Goal: Information Seeking & Learning: Learn about a topic

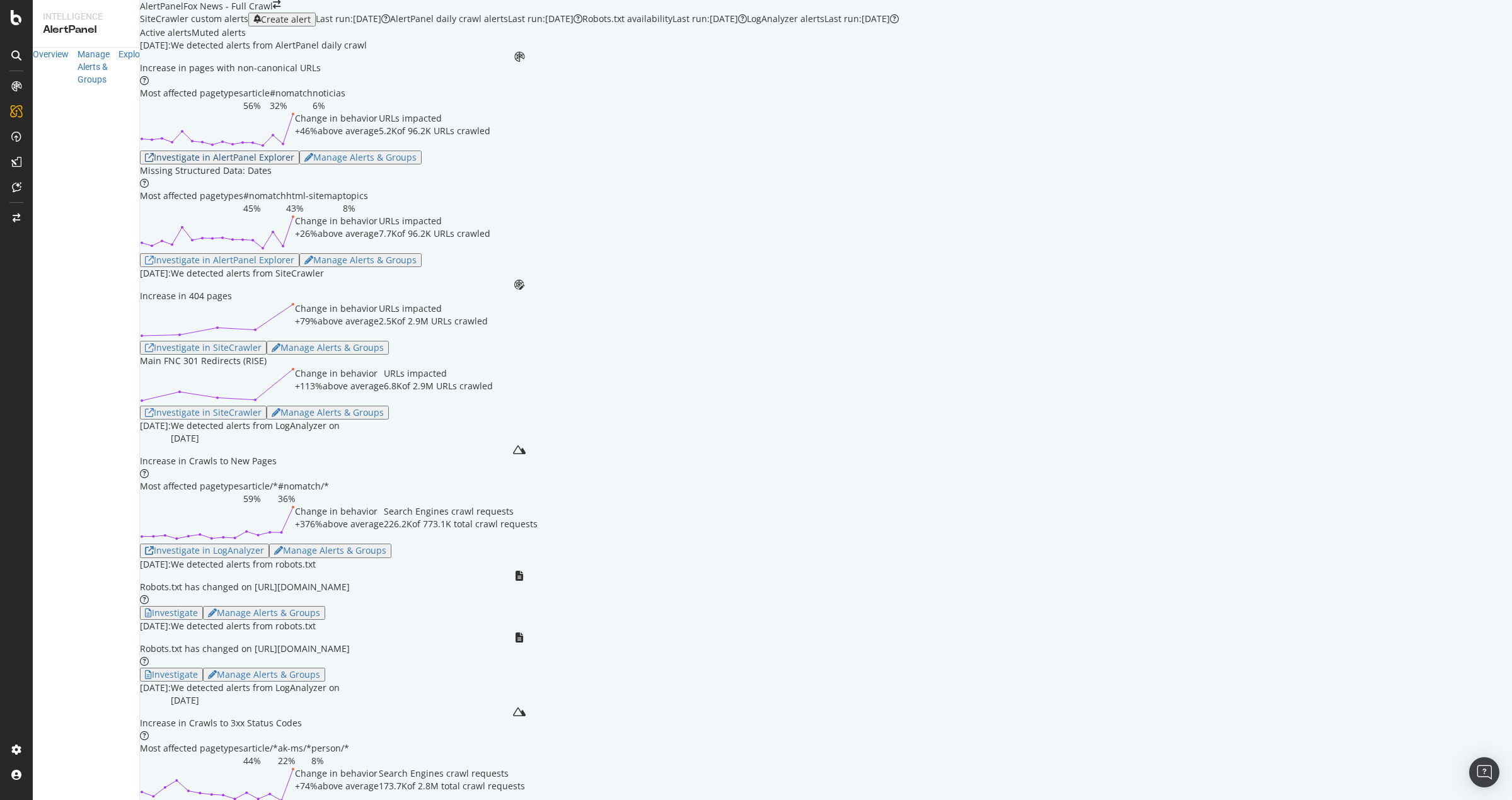
click at [294, 162] on div "Investigate in AlertPanel Explorer" at bounding box center [219, 157] width 150 height 10
click at [294, 266] on div "Investigate in AlertPanel Explorer" at bounding box center [219, 260] width 150 height 10
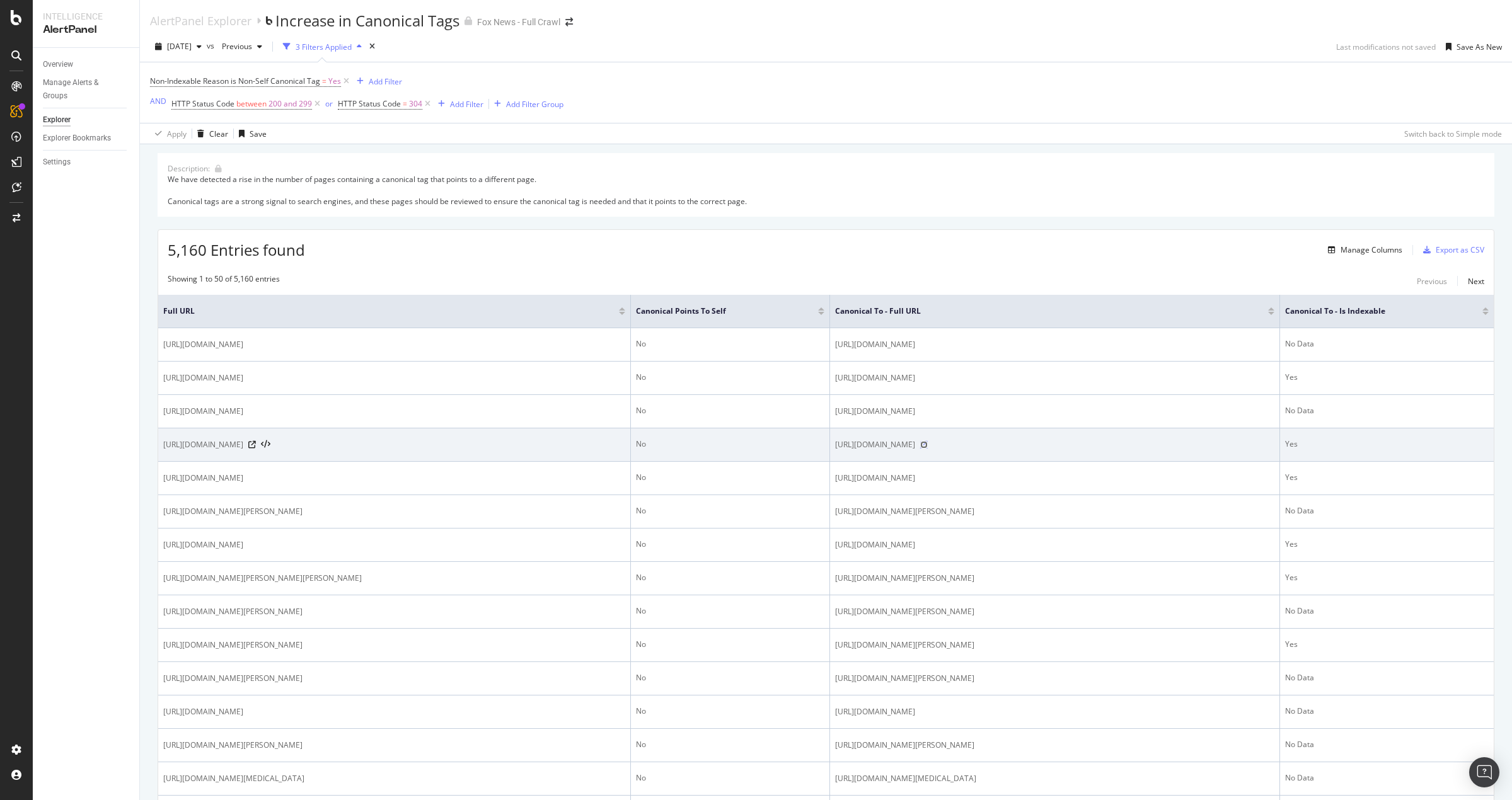
click at [927, 448] on icon at bounding box center [923, 444] width 8 height 8
click at [256, 448] on icon at bounding box center [252, 444] width 8 height 8
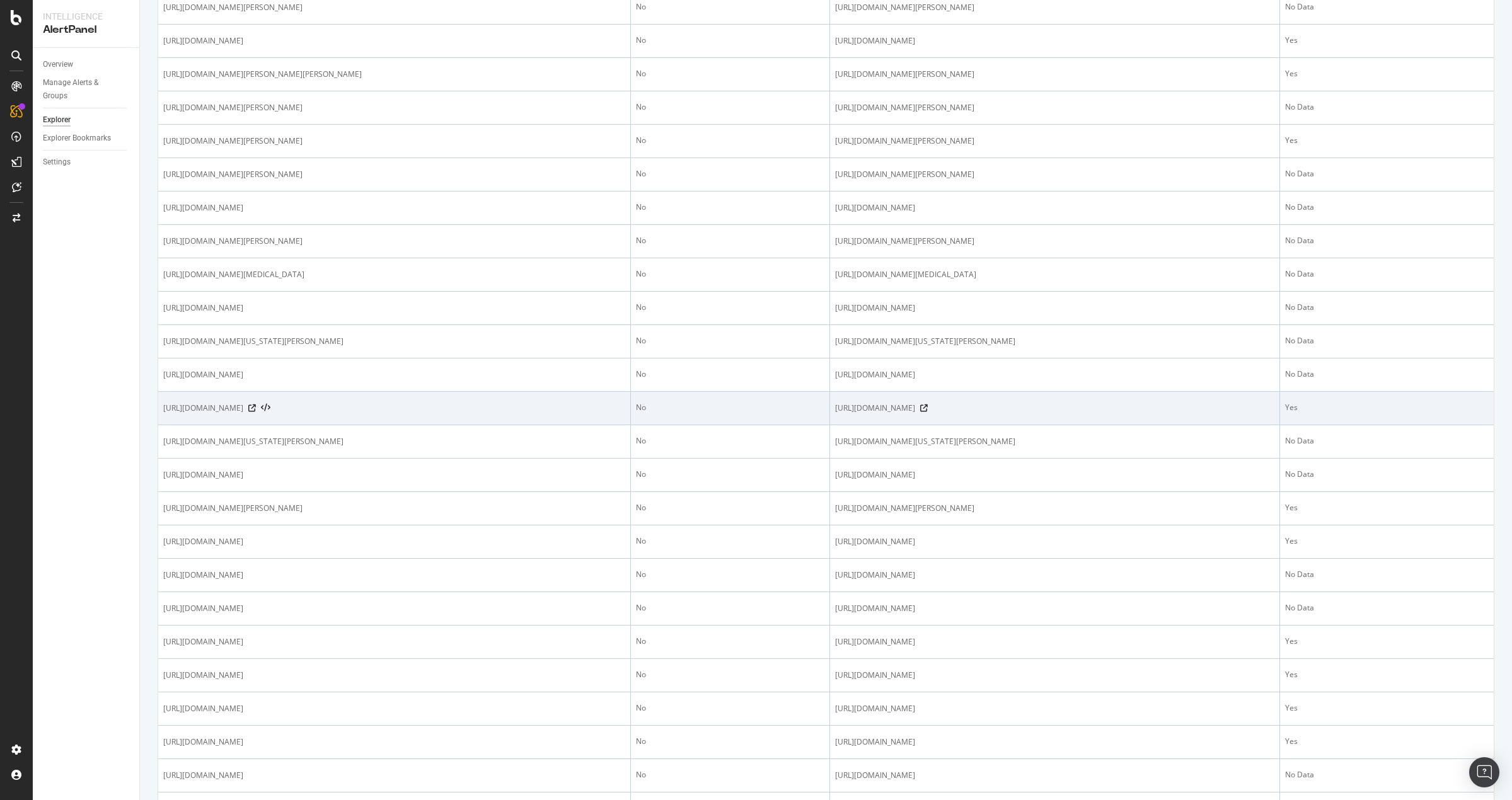
scroll to position [1008, 0]
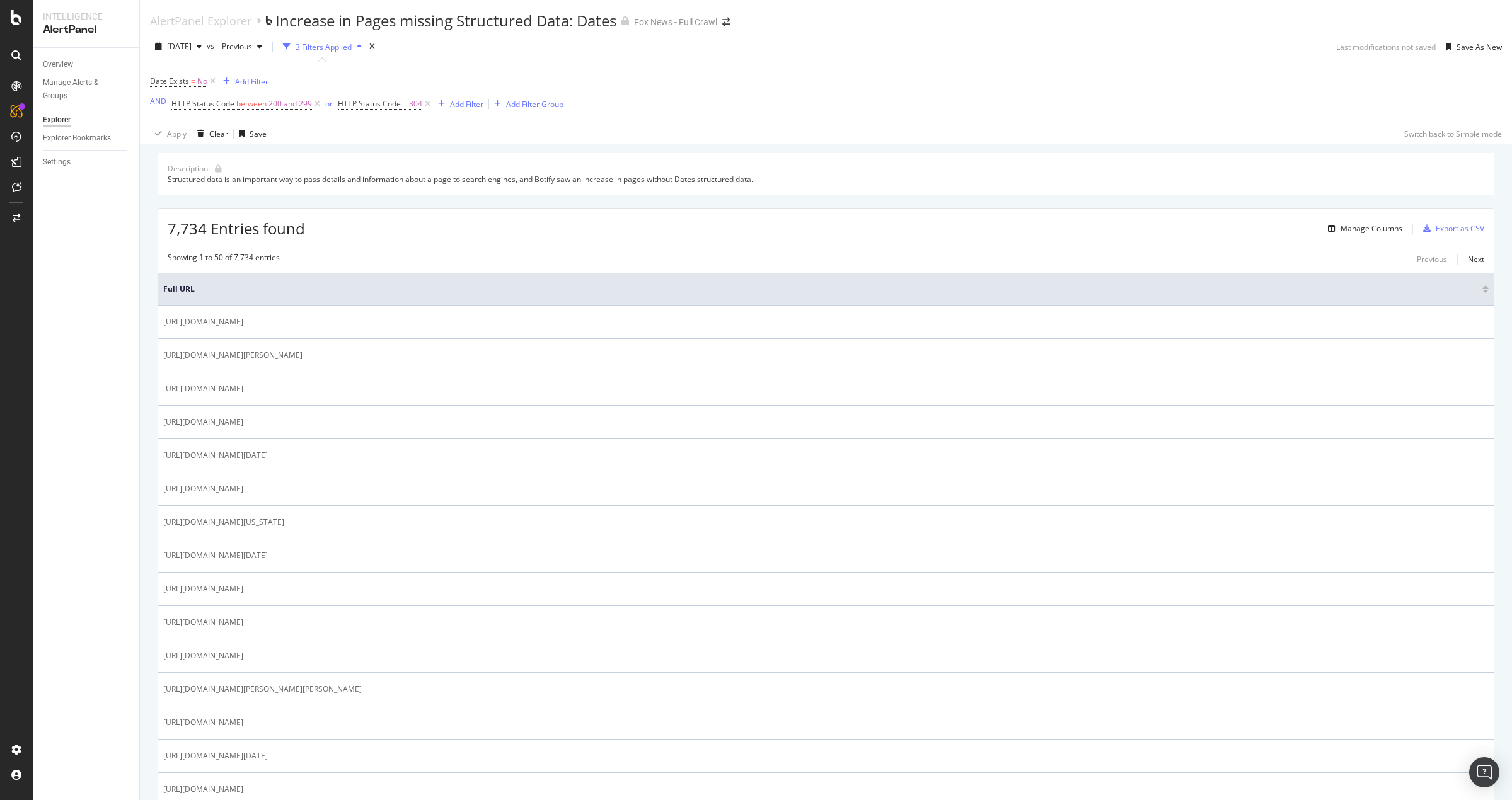
click at [1256, 20] on div "AlertPanel Explorer Increase in Pages missing Structured Data: Dates Fox News -…" at bounding box center [826, 16] width 1372 height 31
